Goal: Transaction & Acquisition: Purchase product/service

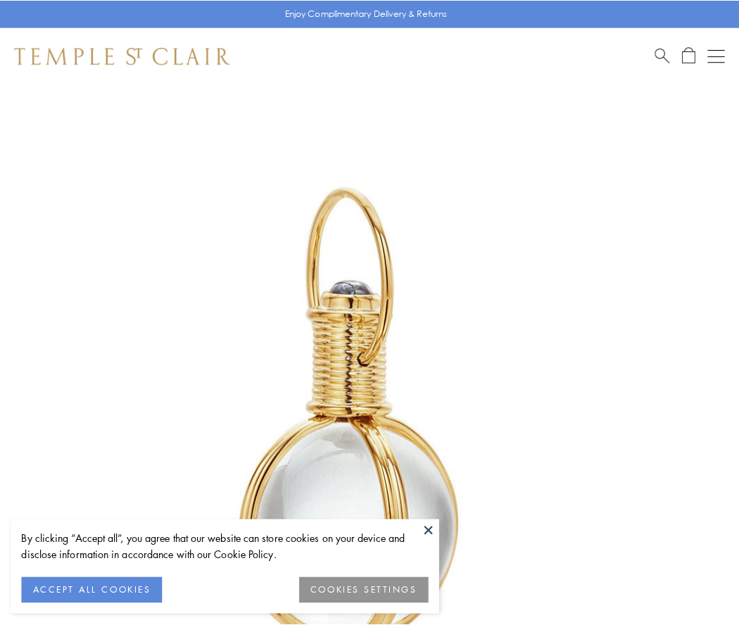
scroll to position [367, 0]
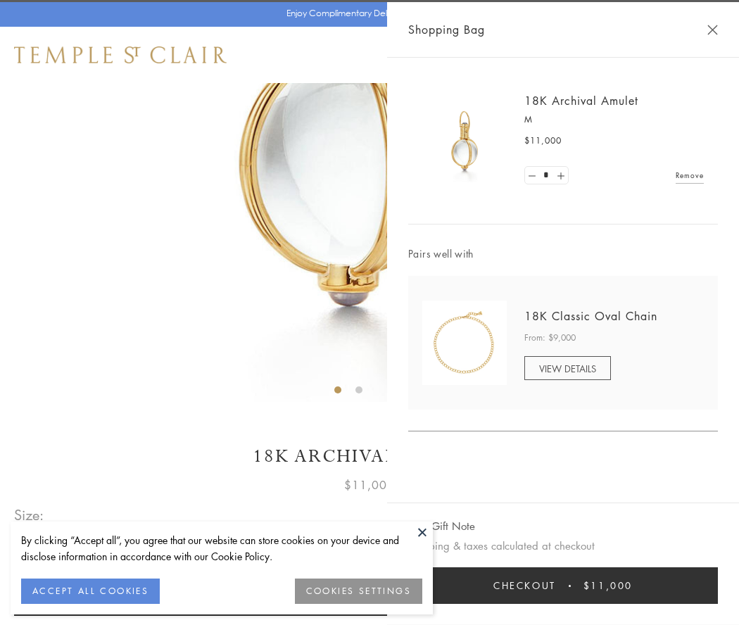
click at [563, 586] on button "Checkout $11,000" at bounding box center [563, 585] width 310 height 37
